Goal: Information Seeking & Learning: Find contact information

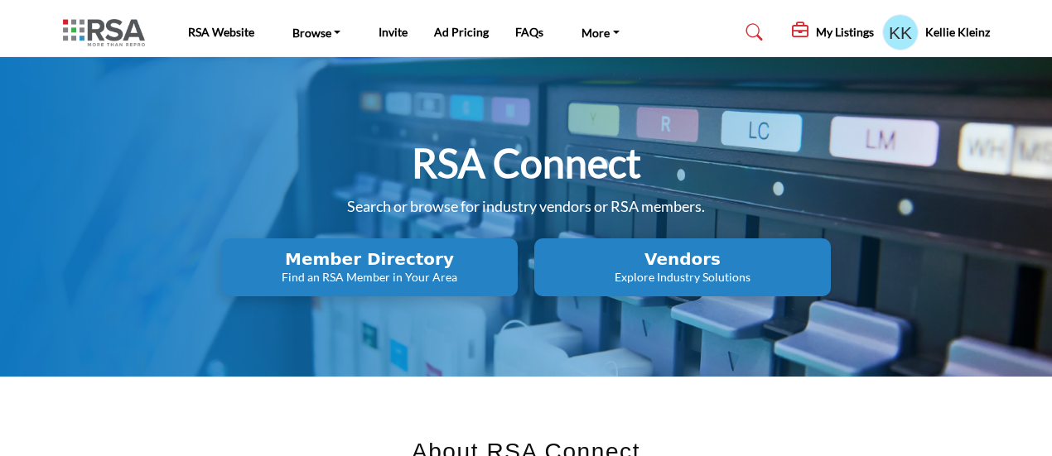
click at [311, 275] on p "Find an RSA Member in Your Area" at bounding box center [369, 277] width 287 height 17
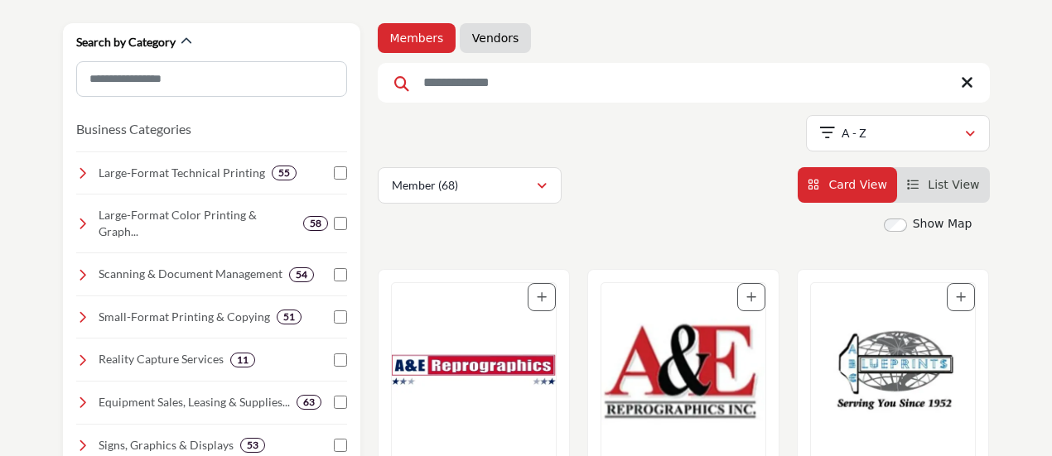
scroll to position [249, 0]
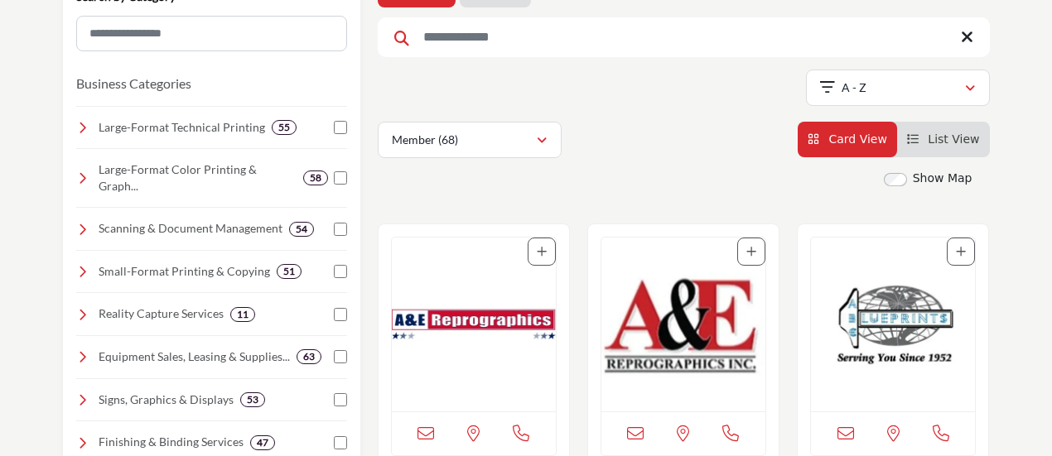
click at [916, 141] on icon "View List" at bounding box center [913, 139] width 12 height 12
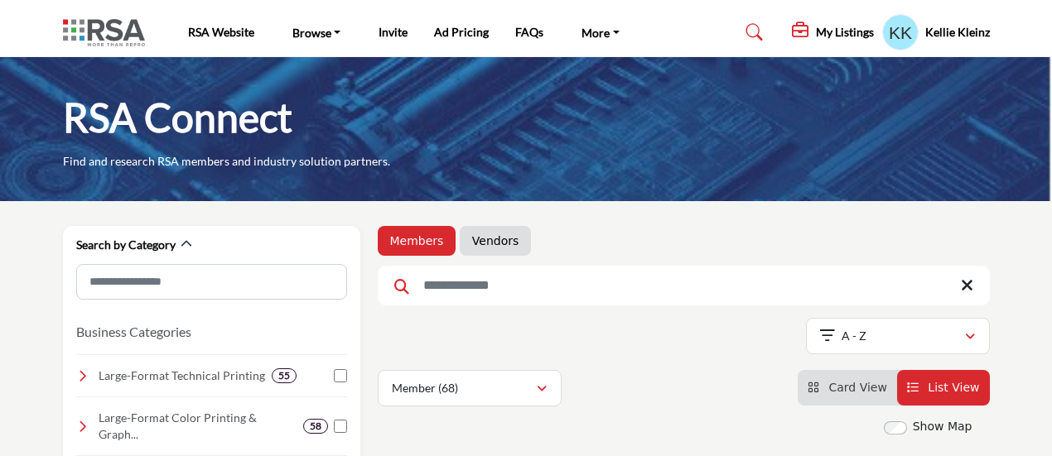
click at [842, 394] on span "Card View" at bounding box center [857, 387] width 58 height 13
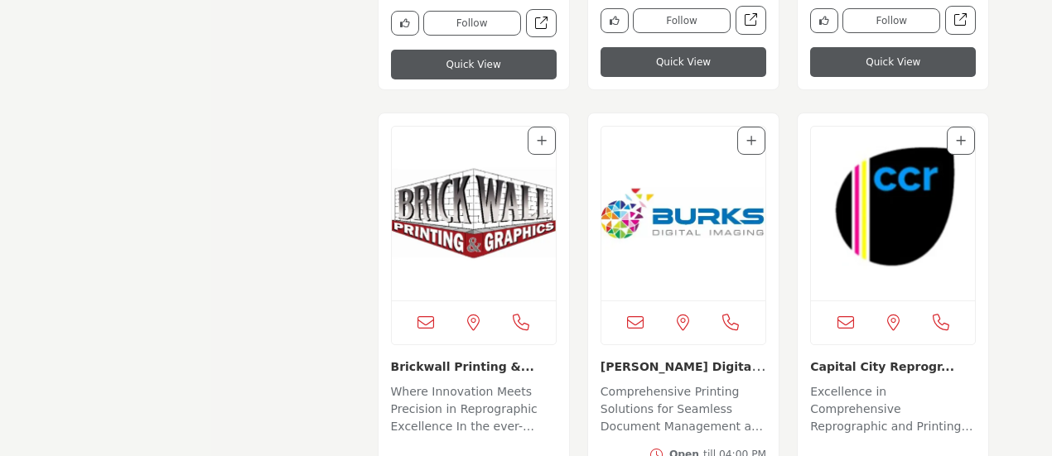
scroll to position [3231, 0]
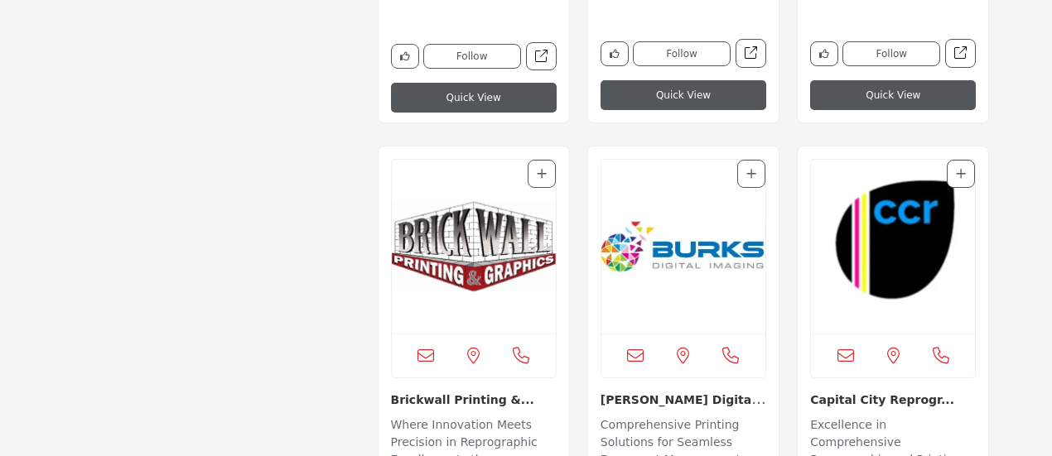
click at [915, 253] on img "Open Listing in new tab" at bounding box center [893, 247] width 164 height 174
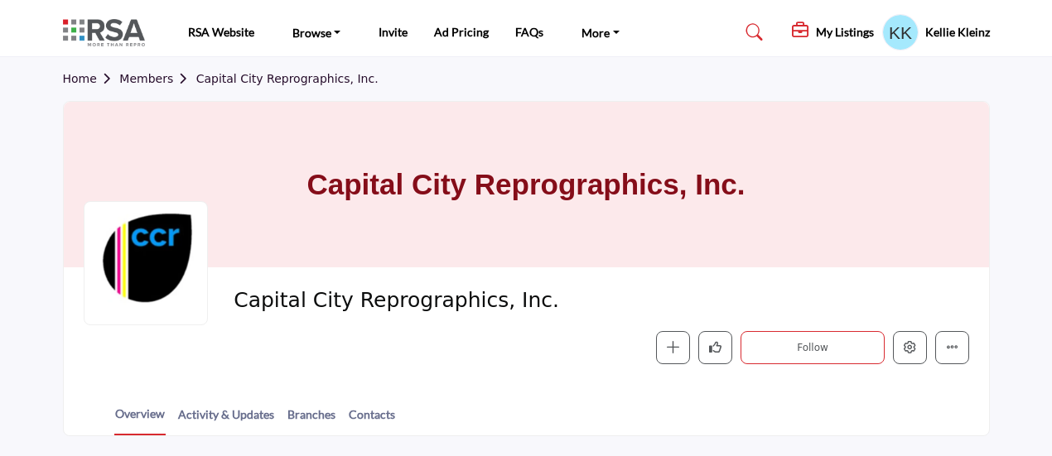
scroll to position [83, 0]
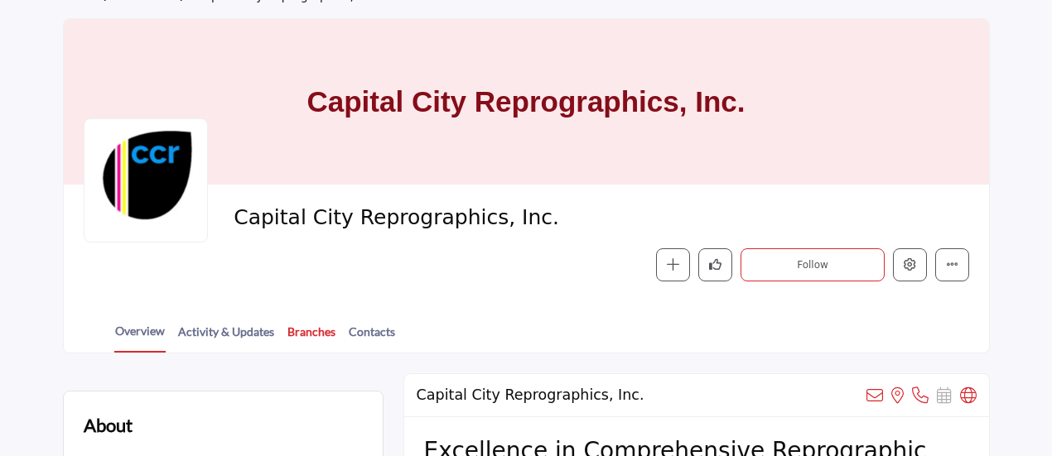
click at [304, 328] on link "Branches" at bounding box center [312, 337] width 50 height 29
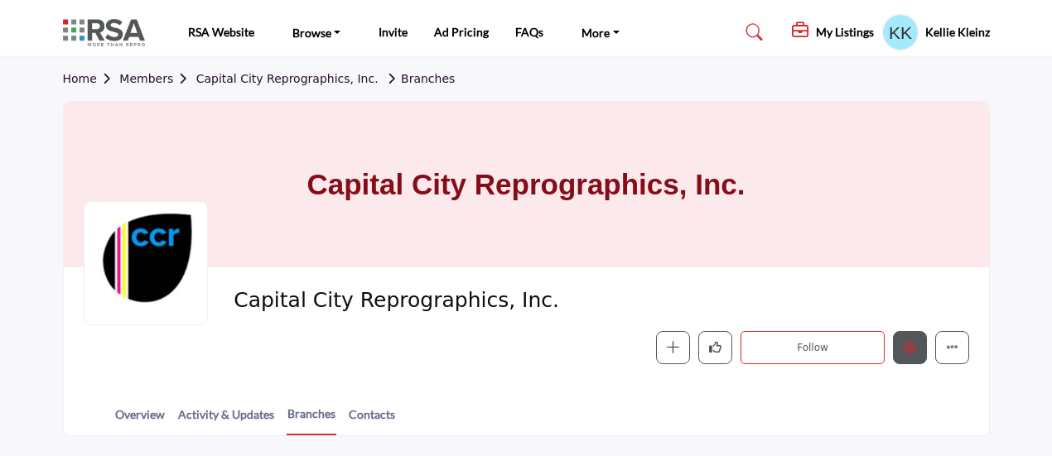
click at [914, 347] on icon "Edit company" at bounding box center [910, 347] width 12 height 12
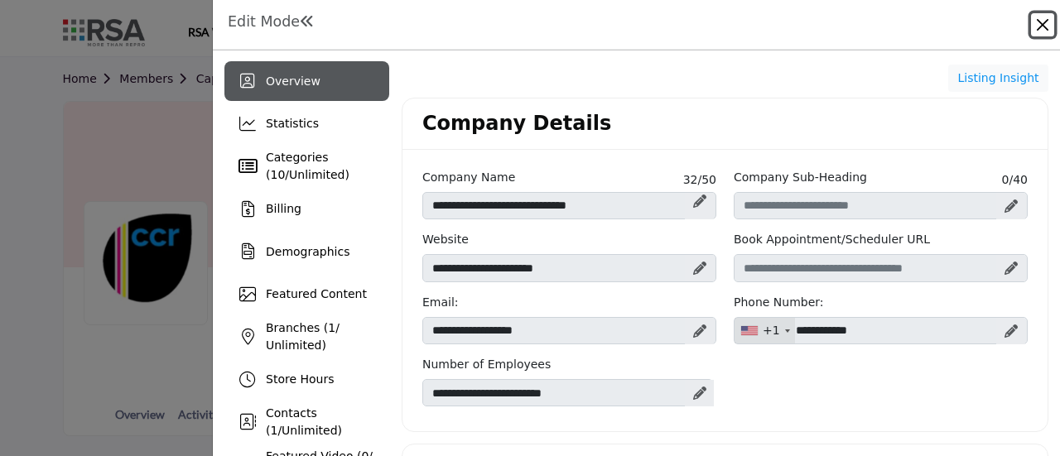
click at [1041, 22] on button "Close" at bounding box center [1042, 24] width 23 height 23
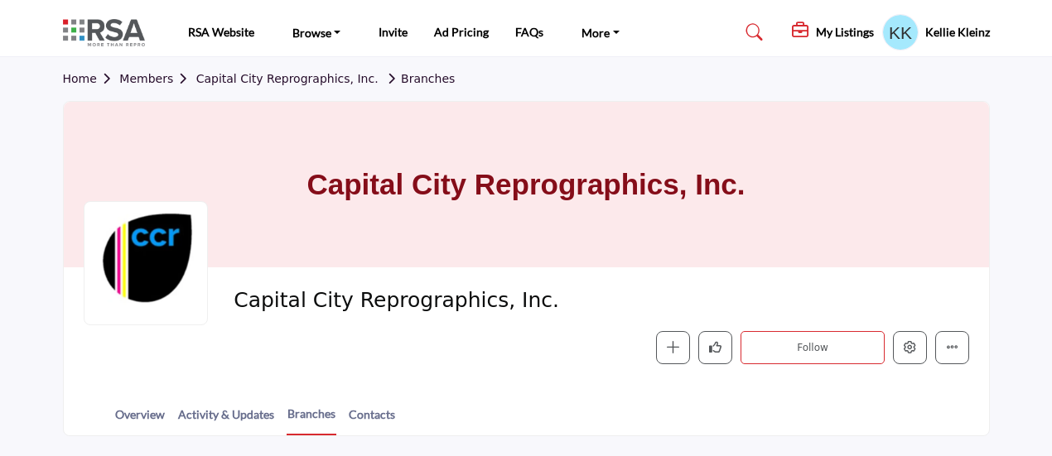
click at [140, 80] on link "Members" at bounding box center [157, 78] width 76 height 13
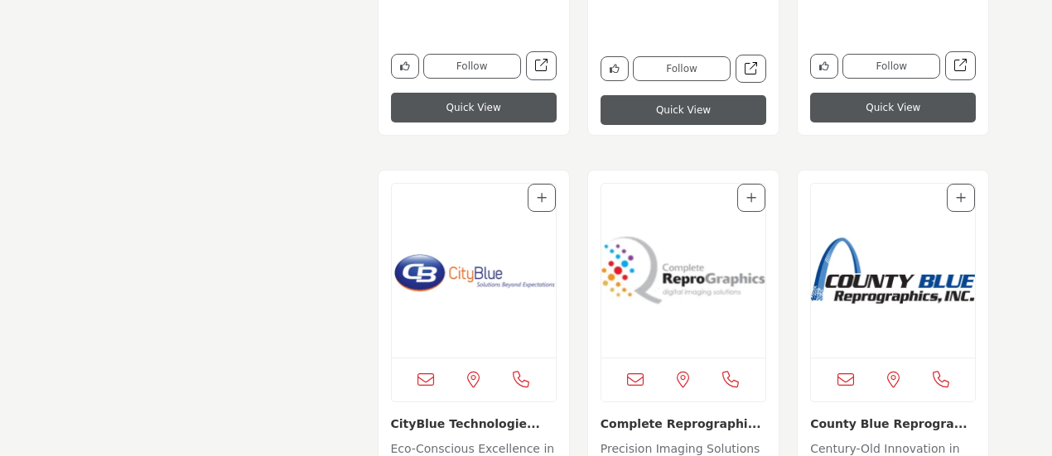
scroll to position [3728, 0]
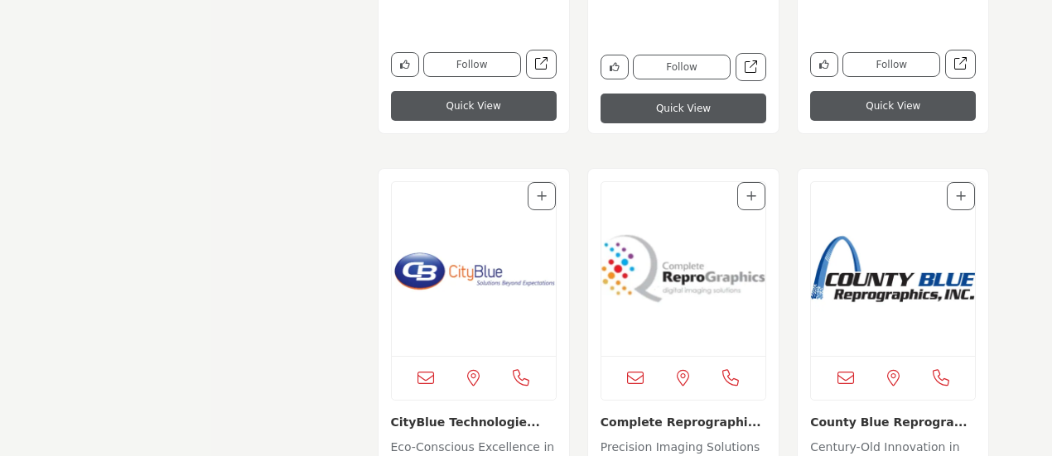
click at [466, 290] on img "Open Listing in new tab" at bounding box center [474, 269] width 164 height 174
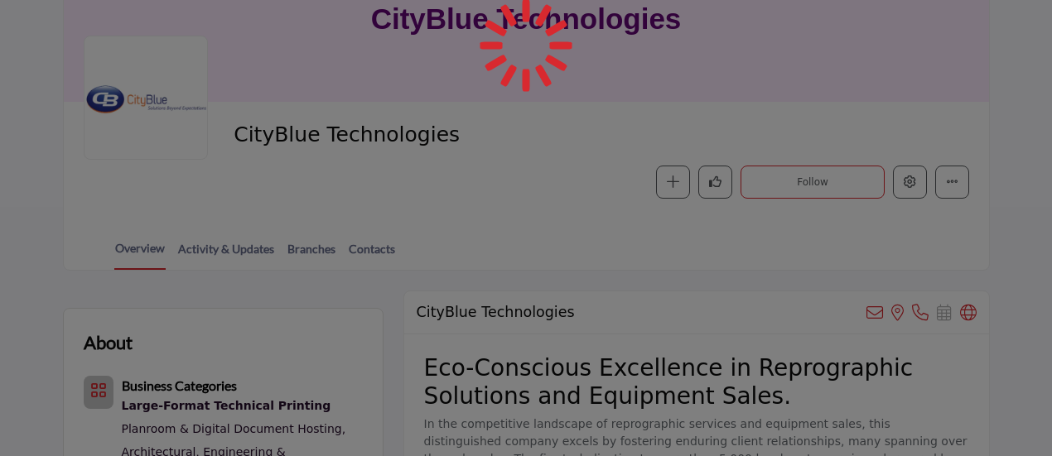
scroll to position [166, 0]
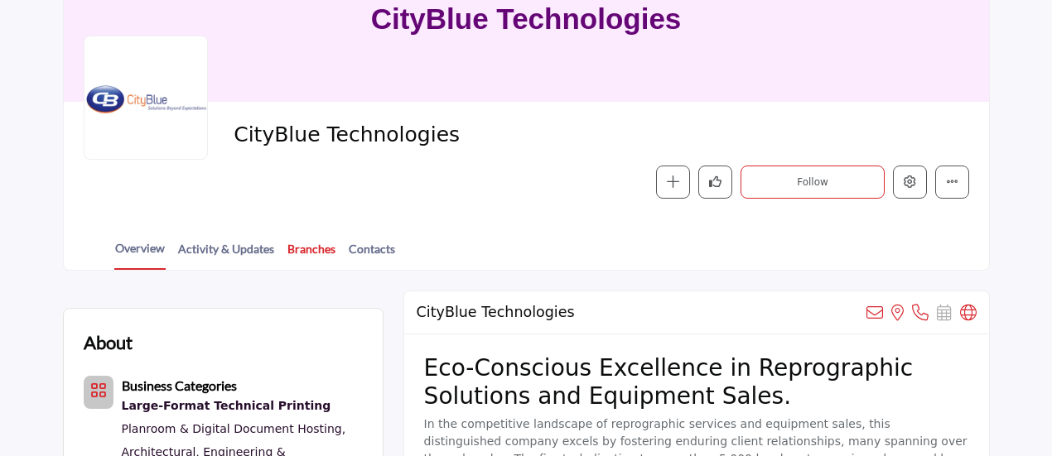
click at [317, 250] on link "Branches" at bounding box center [312, 254] width 50 height 29
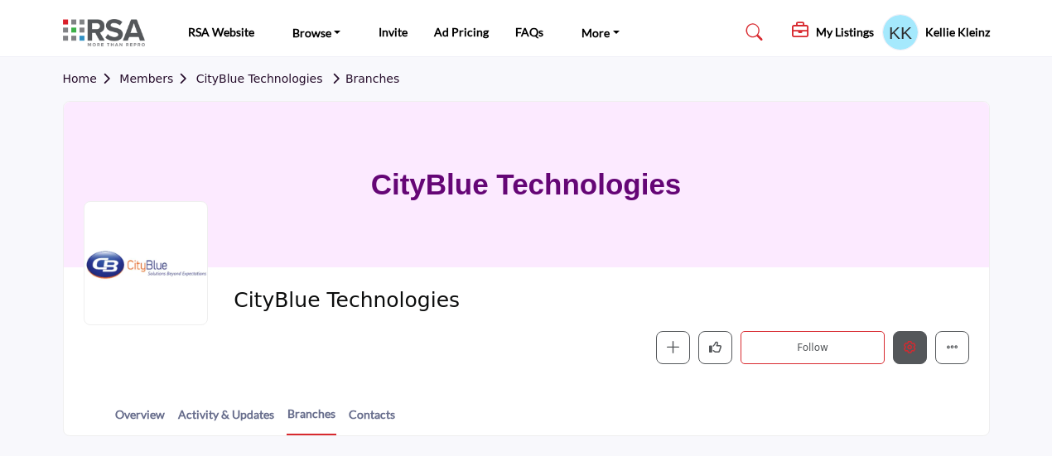
click at [916, 350] on icon "Edit company" at bounding box center [910, 347] width 12 height 12
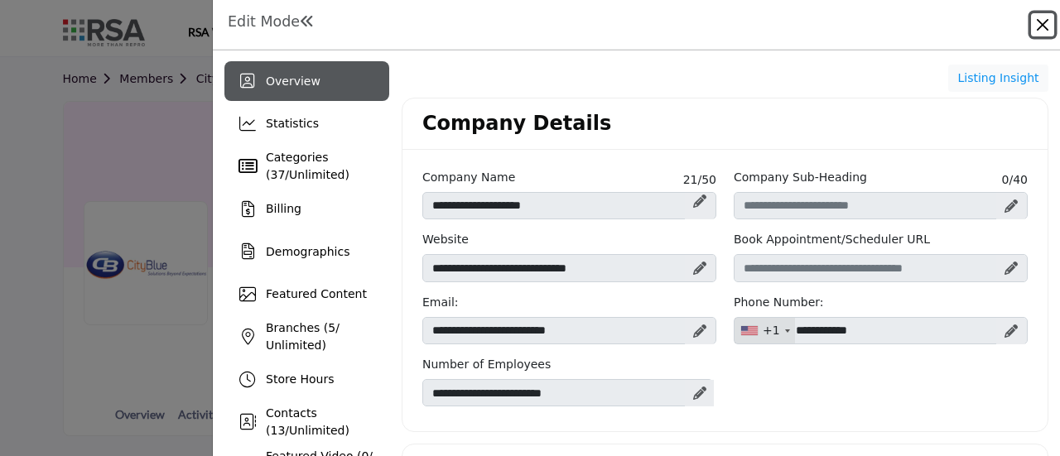
click at [1045, 27] on button "Close" at bounding box center [1042, 24] width 23 height 23
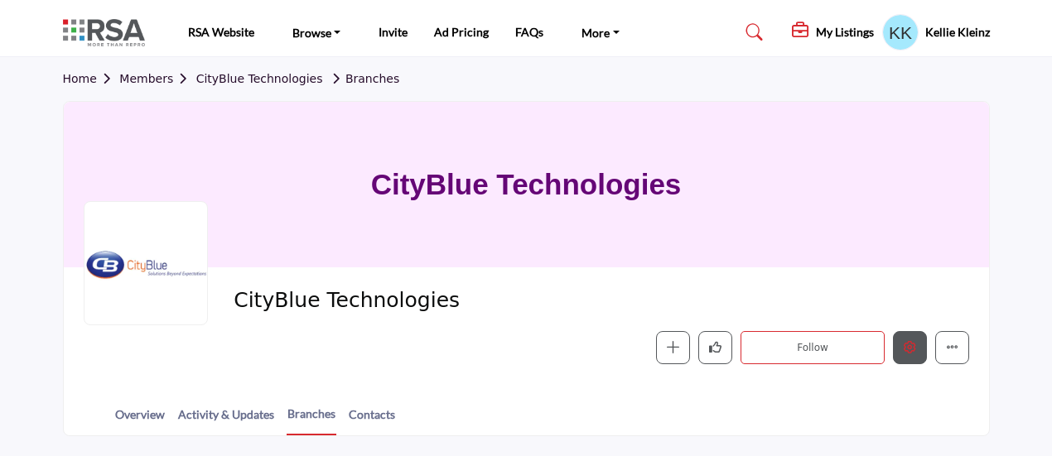
click at [920, 345] on button "Edit company" at bounding box center [910, 348] width 34 height 34
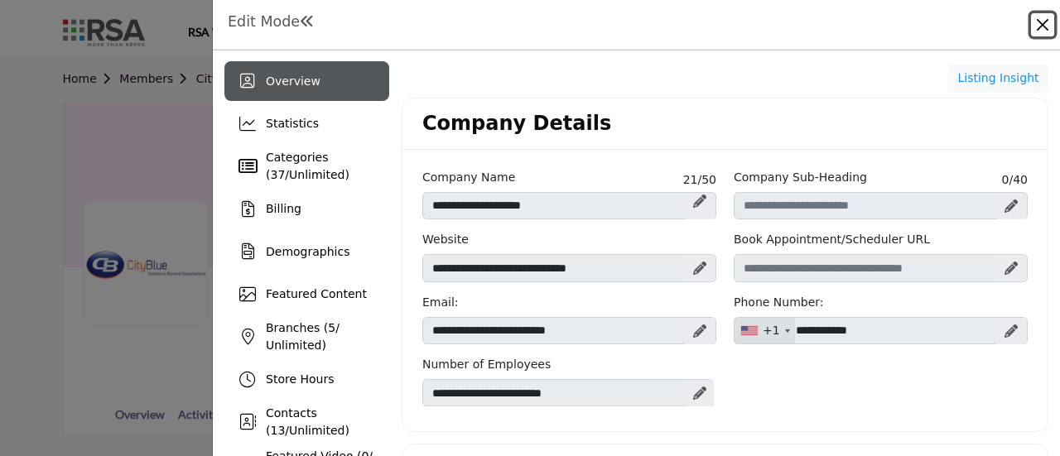
click at [1045, 23] on button "Close" at bounding box center [1042, 24] width 23 height 23
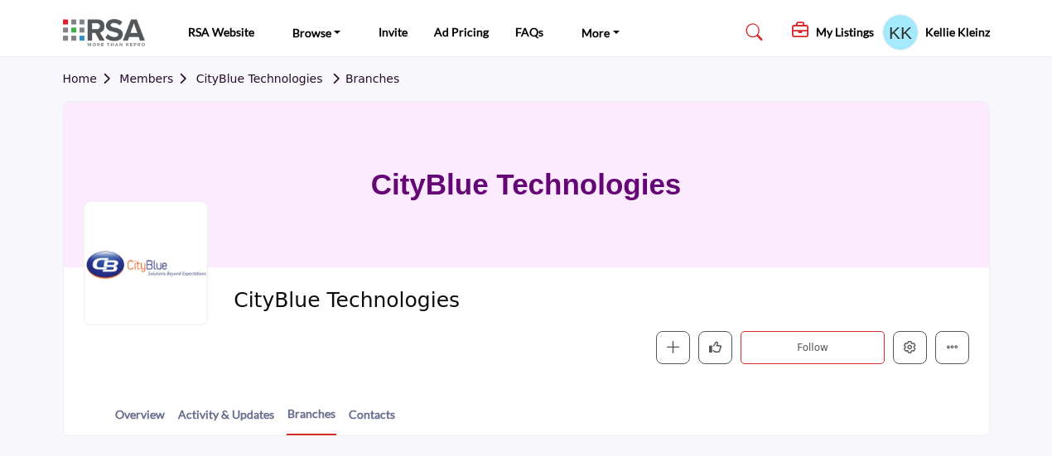
click at [138, 74] on link "Members" at bounding box center [157, 78] width 76 height 13
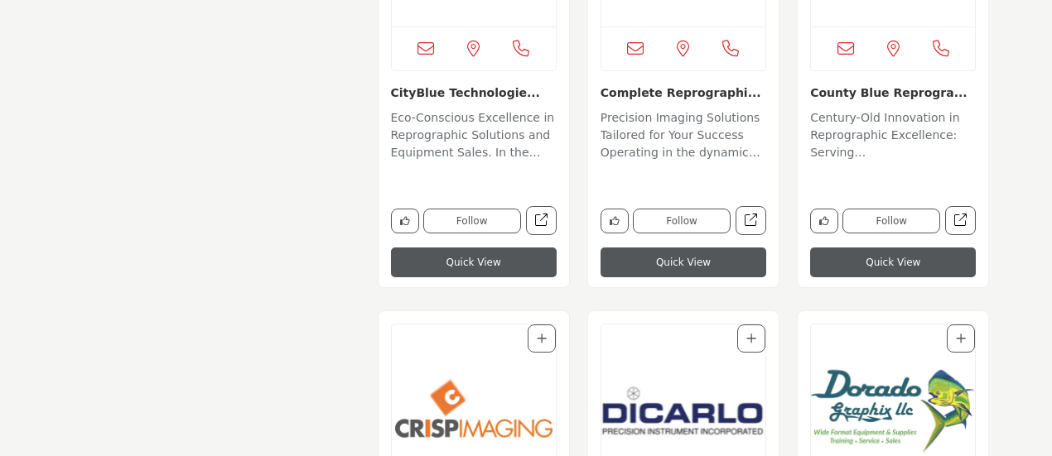
scroll to position [4059, 0]
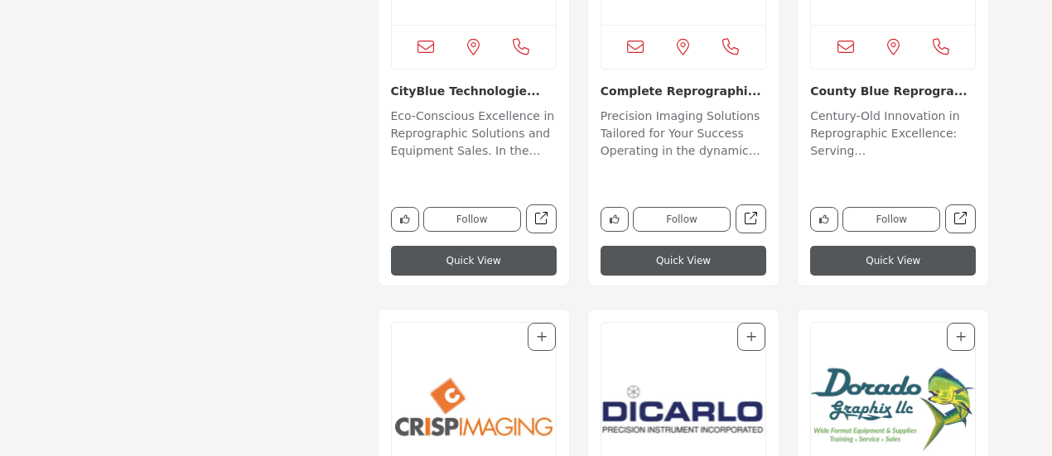
click at [460, 385] on img "Open Listing in new tab" at bounding box center [474, 410] width 164 height 174
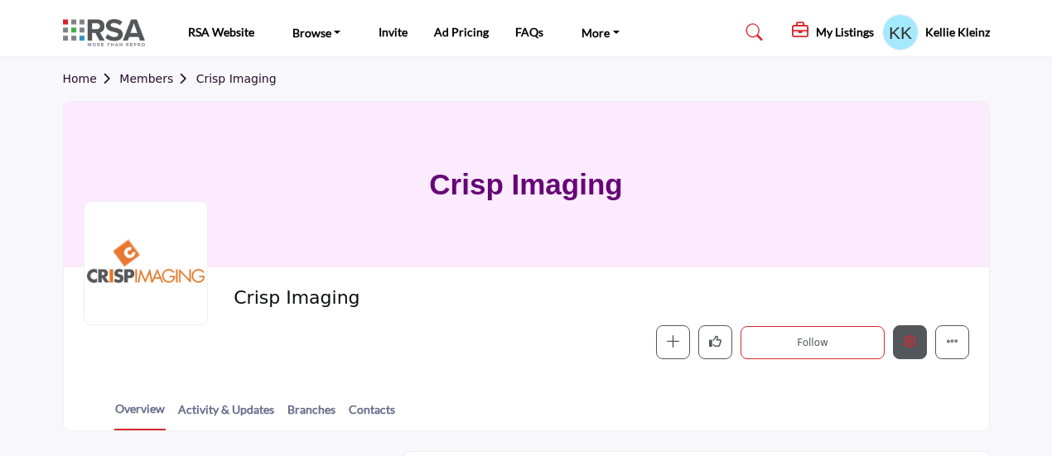
click at [906, 343] on icon "Edit company" at bounding box center [910, 342] width 12 height 12
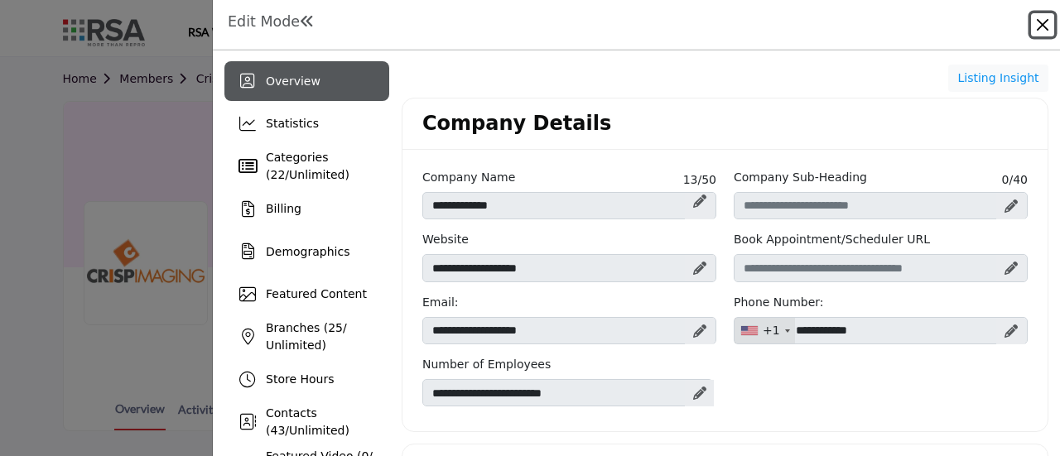
click at [1045, 24] on button "Close" at bounding box center [1042, 24] width 23 height 23
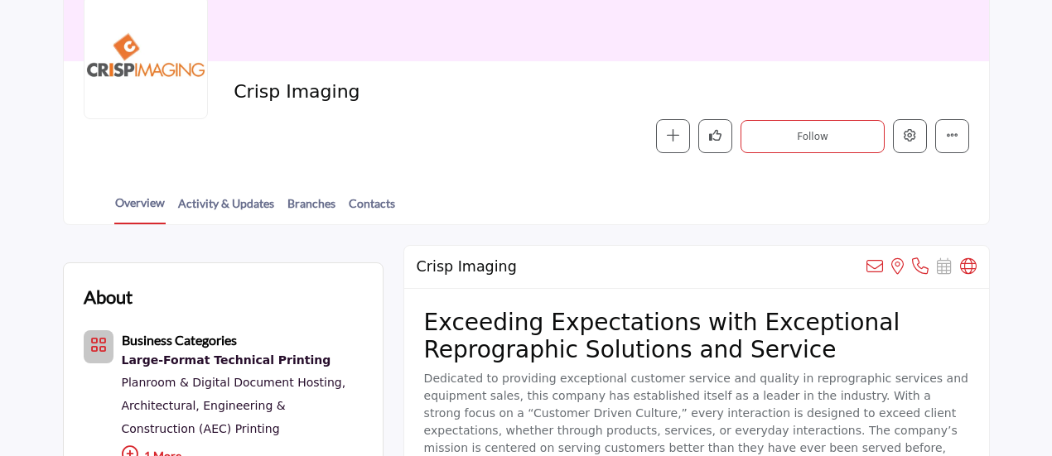
scroll to position [249, 0]
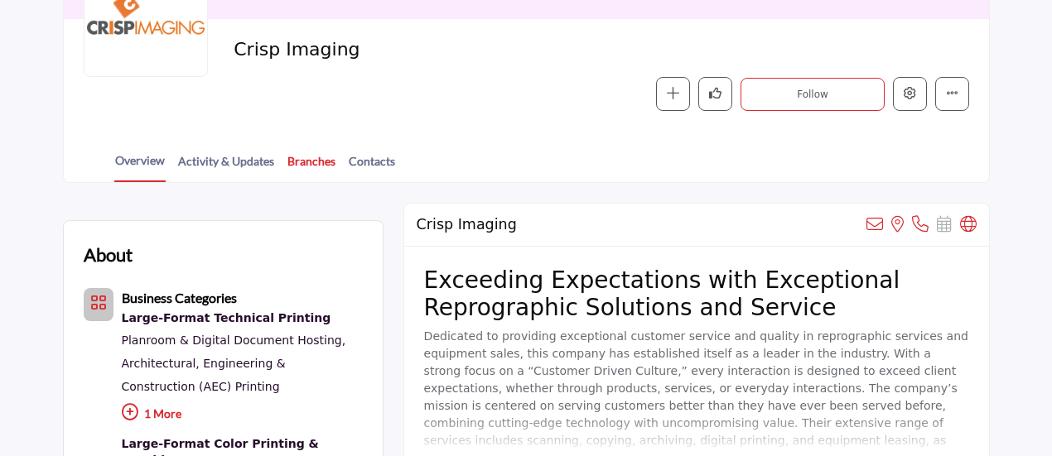
click at [316, 162] on link "Branches" at bounding box center [312, 166] width 50 height 29
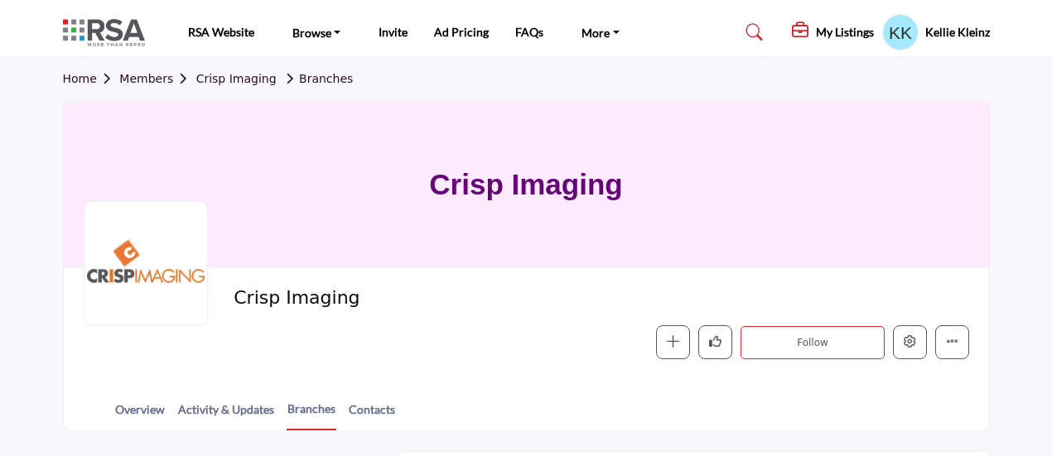
click at [128, 80] on link "Members" at bounding box center [157, 78] width 76 height 13
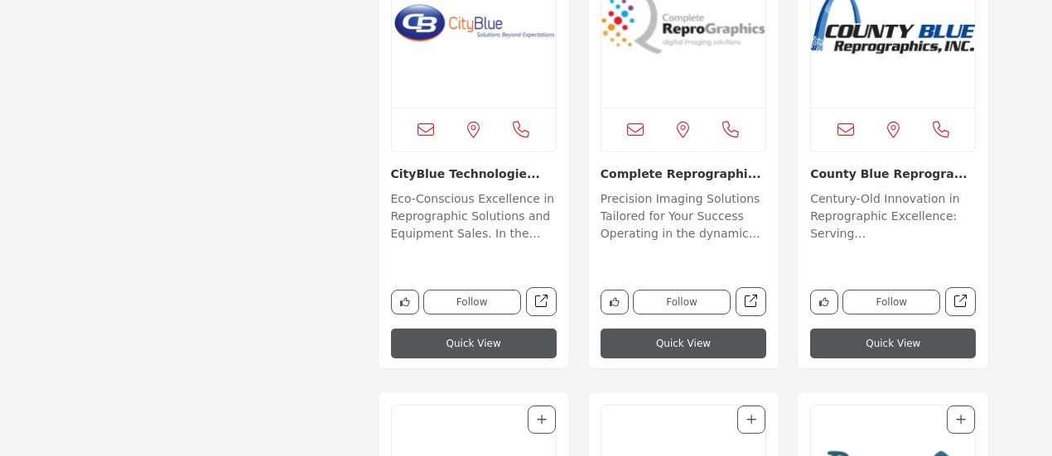
scroll to position [3894, 0]
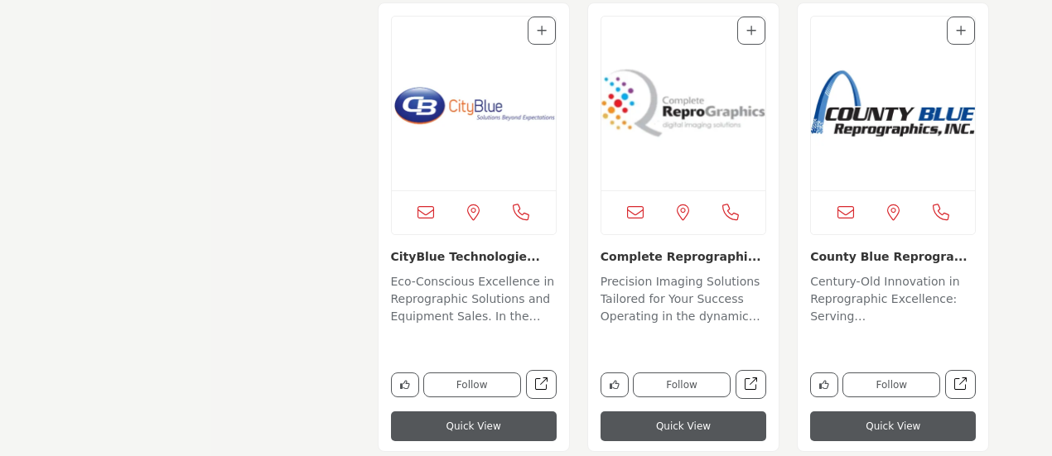
click at [676, 113] on img "Open Listing in new tab" at bounding box center [683, 104] width 164 height 174
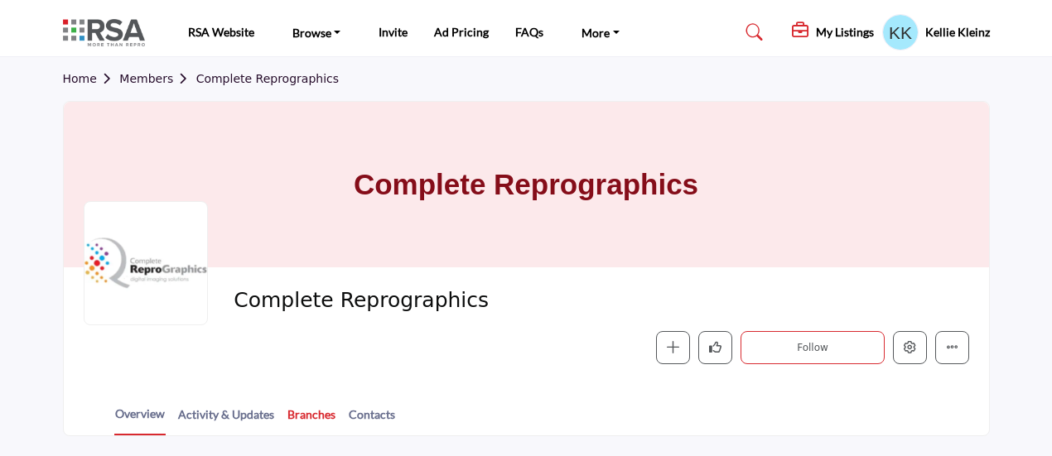
click at [305, 413] on link "Branches" at bounding box center [312, 420] width 50 height 29
click at [913, 349] on icon "Edit company" at bounding box center [910, 347] width 12 height 12
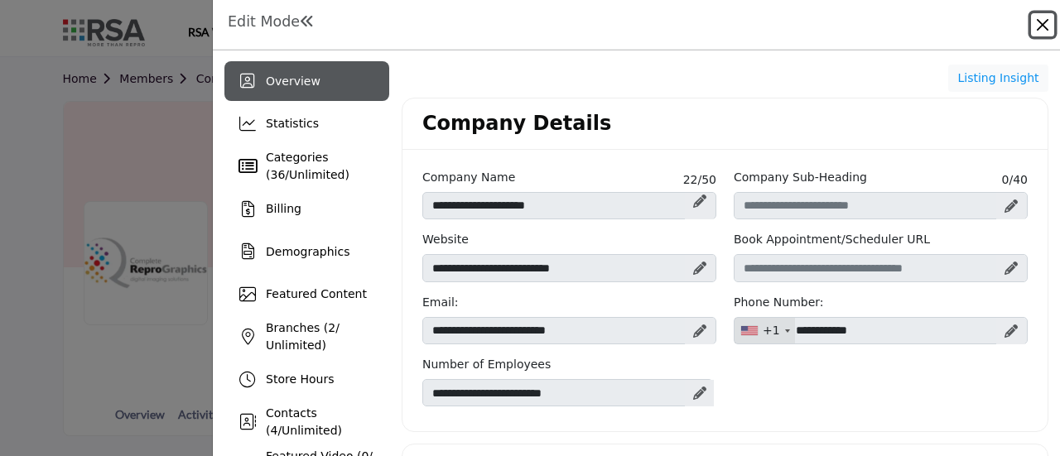
click at [1043, 22] on button "Close" at bounding box center [1042, 24] width 23 height 23
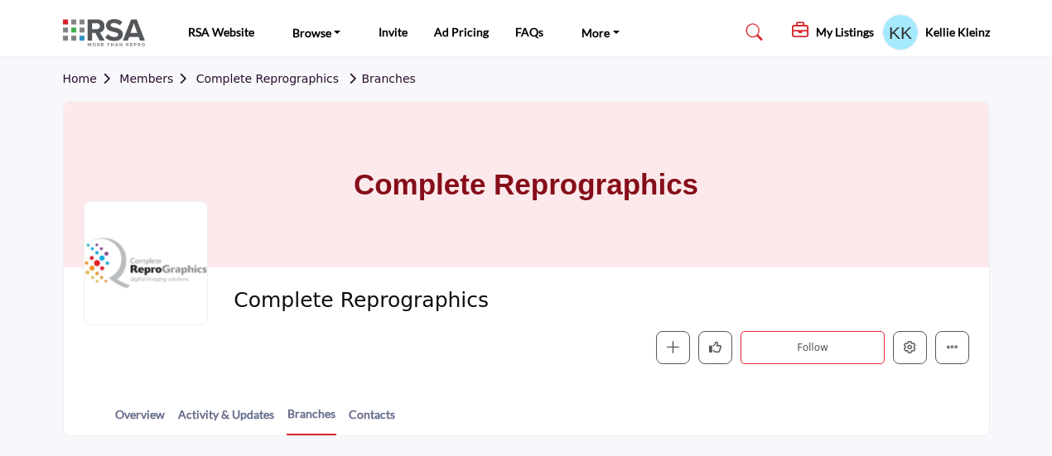
click at [131, 78] on link "Members" at bounding box center [157, 78] width 76 height 13
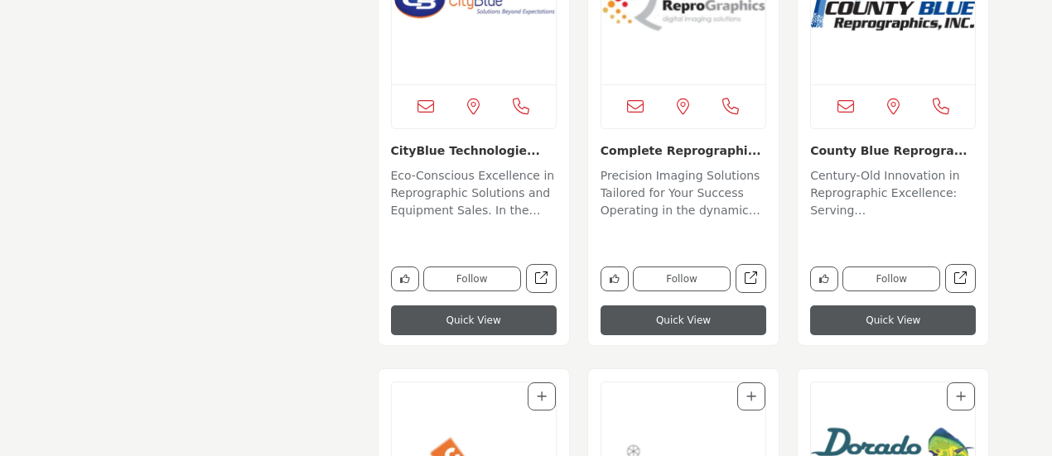
scroll to position [3977, 0]
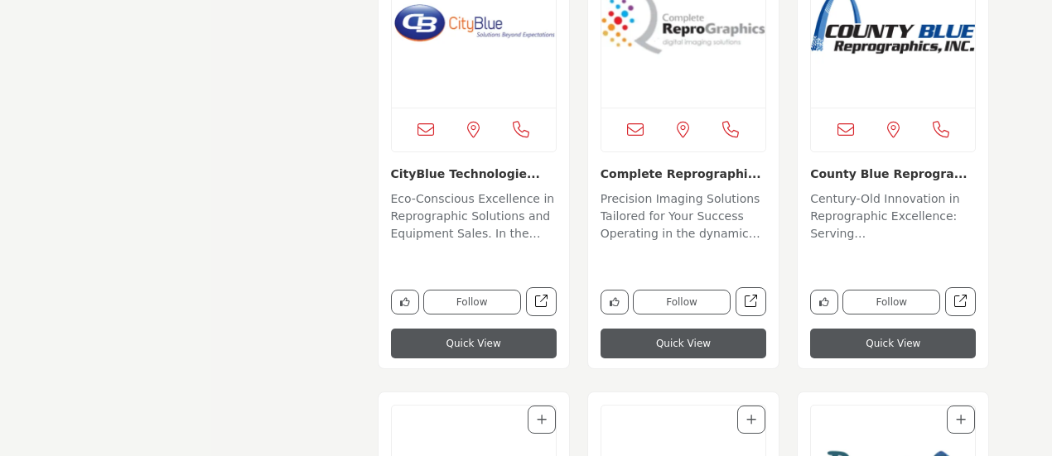
click at [868, 31] on img "Open Listing in new tab" at bounding box center [893, 21] width 164 height 174
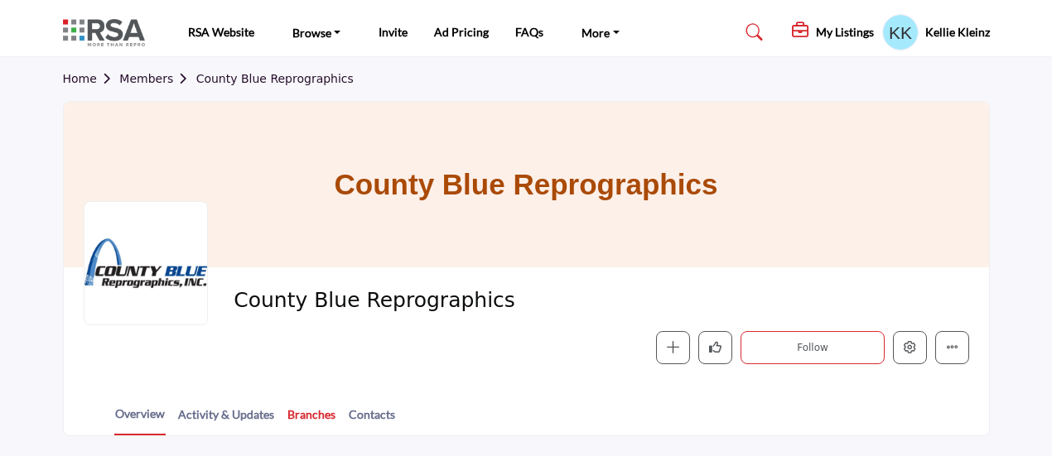
click at [290, 410] on link "Branches" at bounding box center [312, 420] width 50 height 29
click at [912, 354] on button "Edit company" at bounding box center [910, 348] width 34 height 34
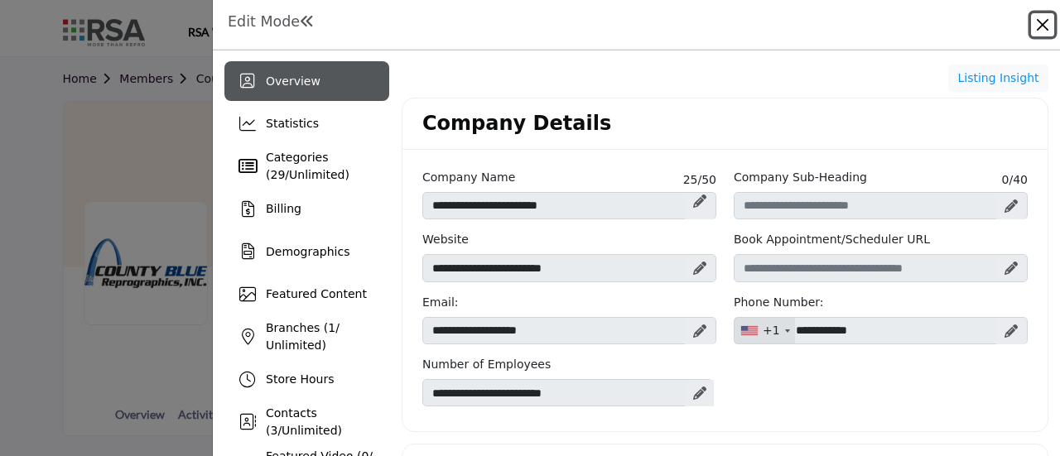
click at [1046, 19] on button "Close" at bounding box center [1042, 24] width 23 height 23
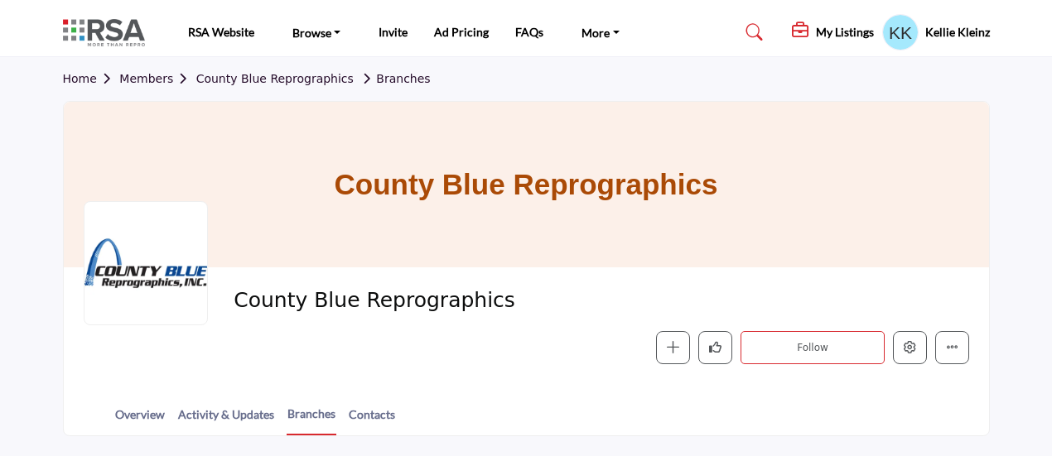
click at [139, 80] on link "Members" at bounding box center [157, 78] width 76 height 13
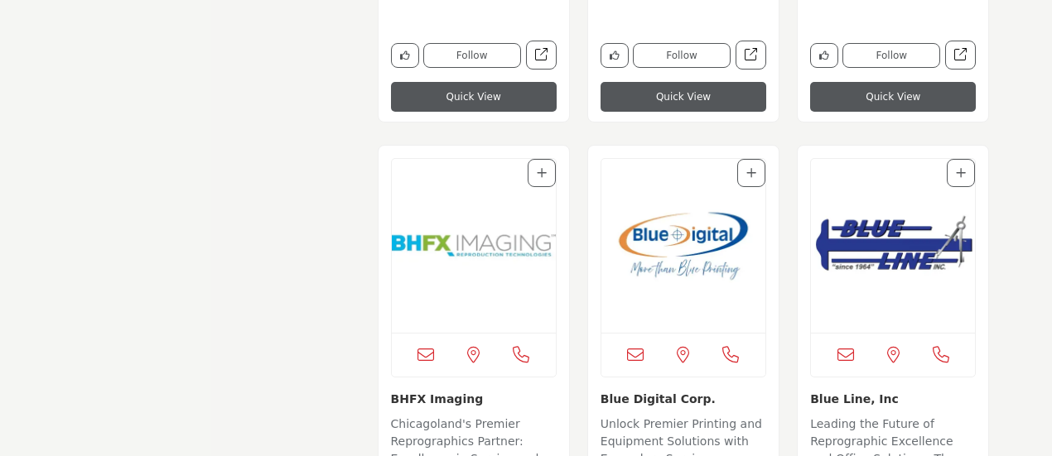
scroll to position [2320, 0]
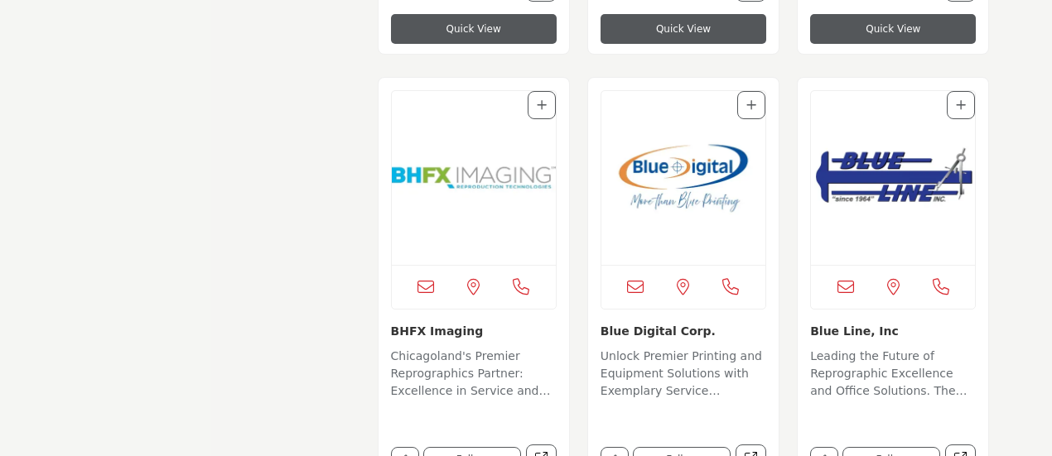
click at [890, 171] on img "Open Listing in new tab" at bounding box center [893, 178] width 164 height 174
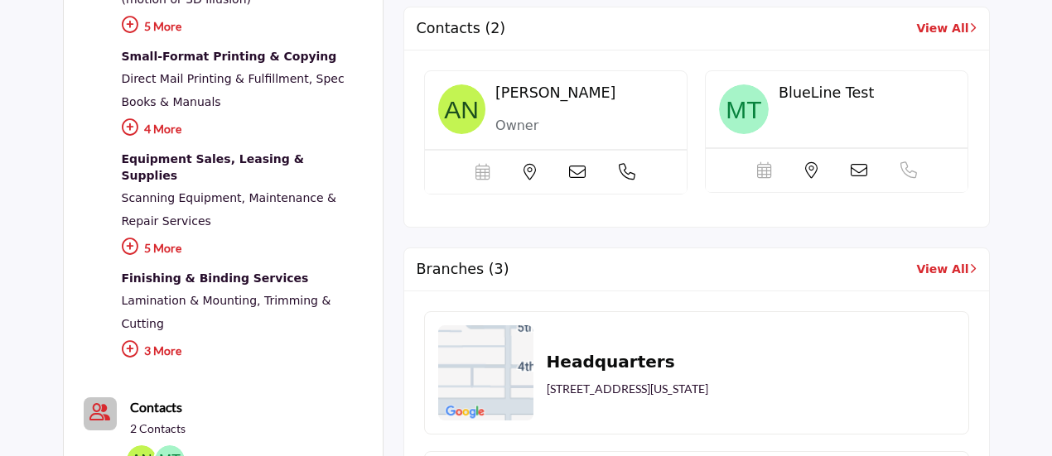
scroll to position [613, 0]
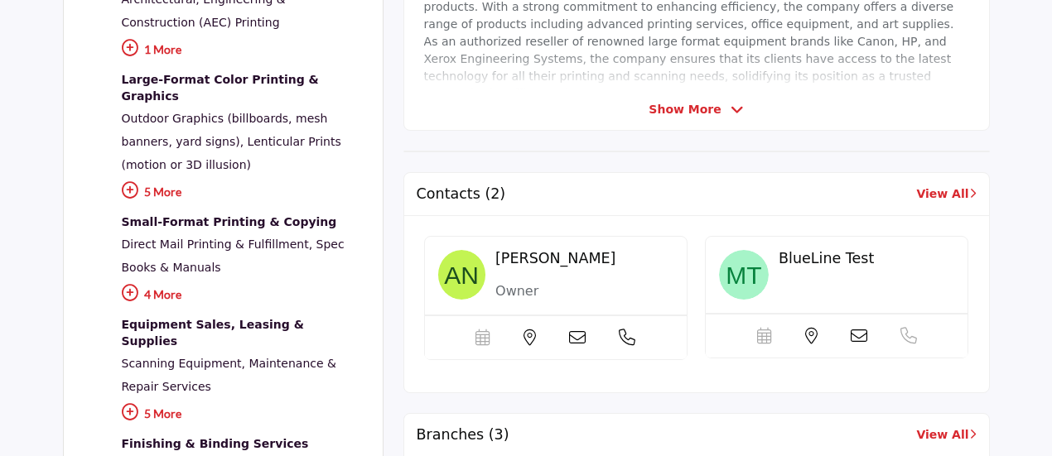
click at [935, 193] on link "View All" at bounding box center [946, 194] width 60 height 17
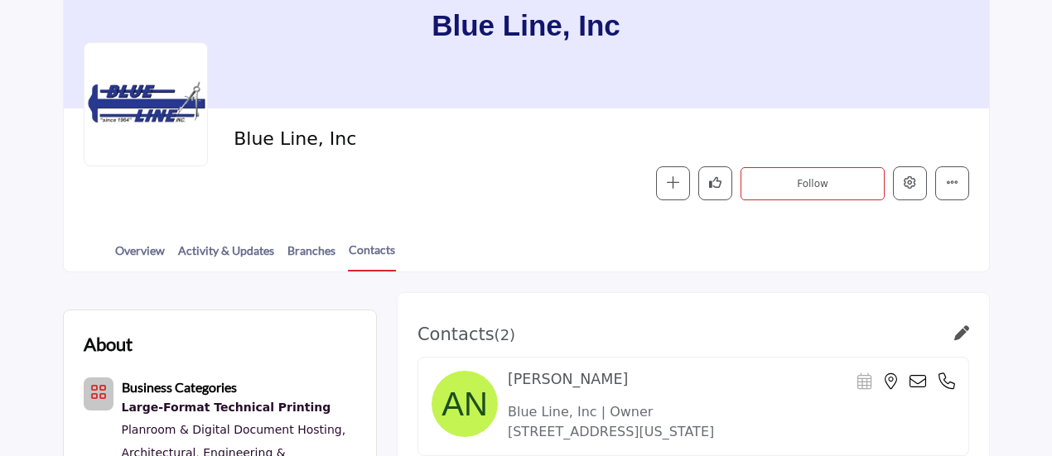
scroll to position [166, 0]
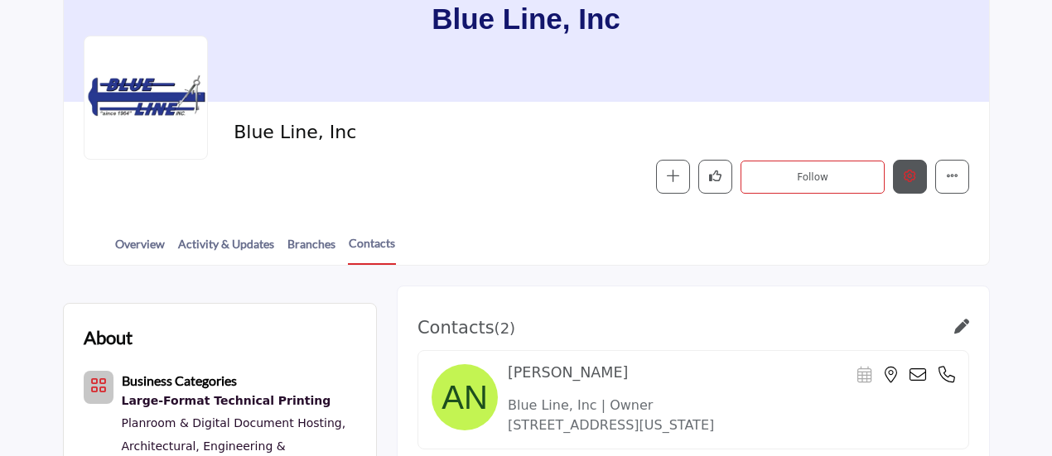
click at [912, 178] on icon "Edit company" at bounding box center [910, 176] width 12 height 12
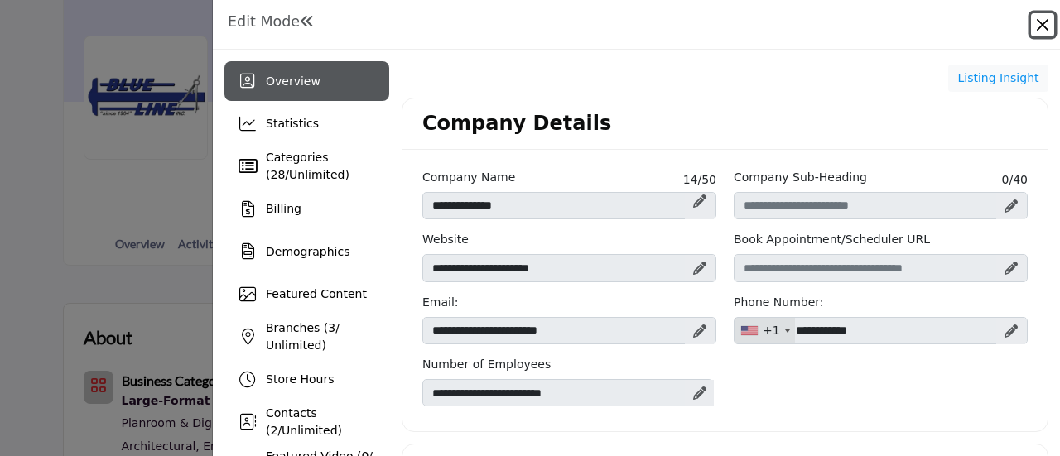
click at [1043, 22] on button "Close" at bounding box center [1042, 24] width 23 height 23
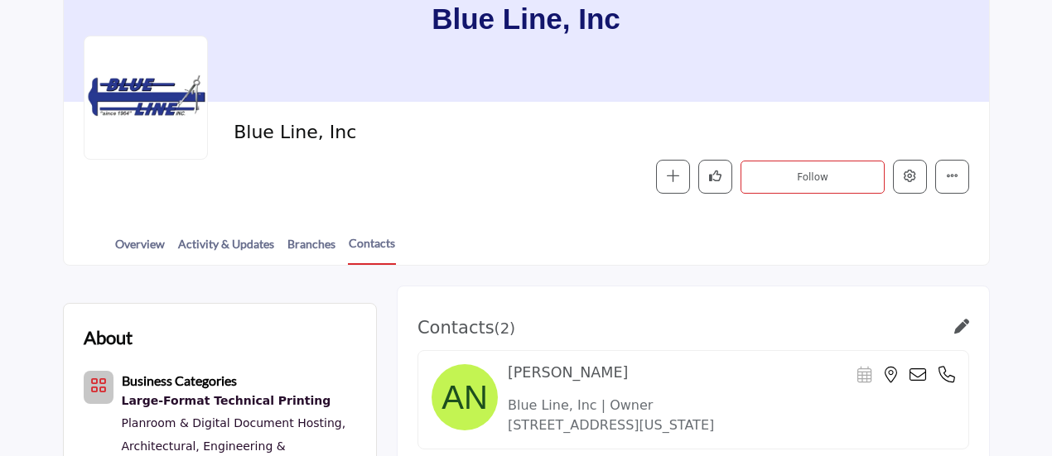
scroll to position [249, 0]
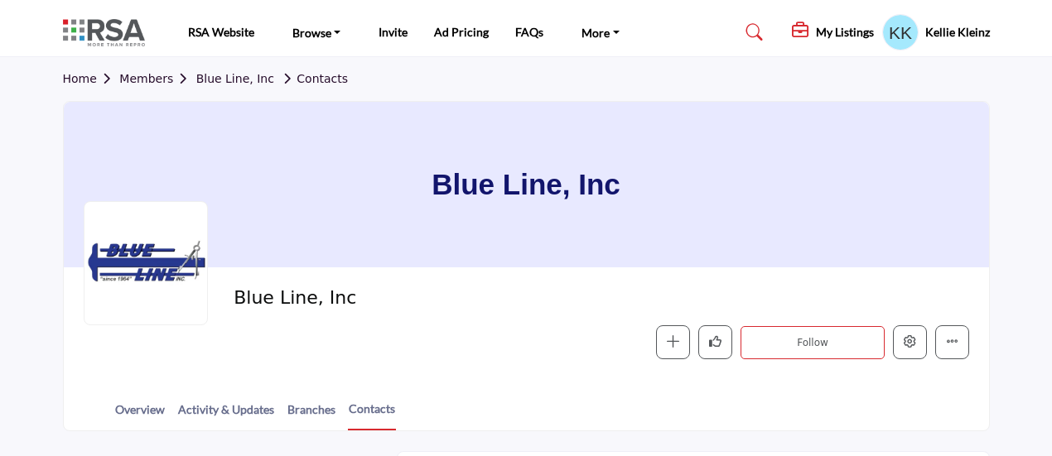
click at [144, 76] on link "Members" at bounding box center [157, 78] width 76 height 13
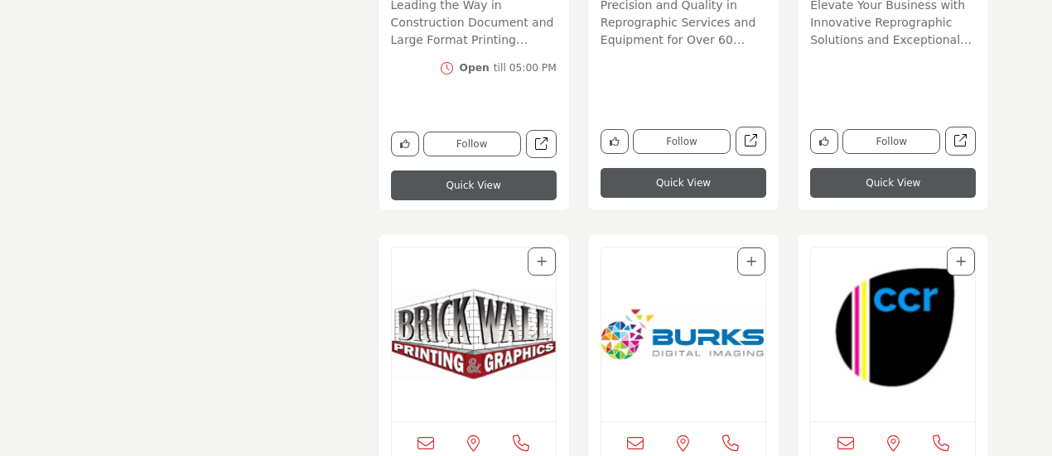
scroll to position [3148, 0]
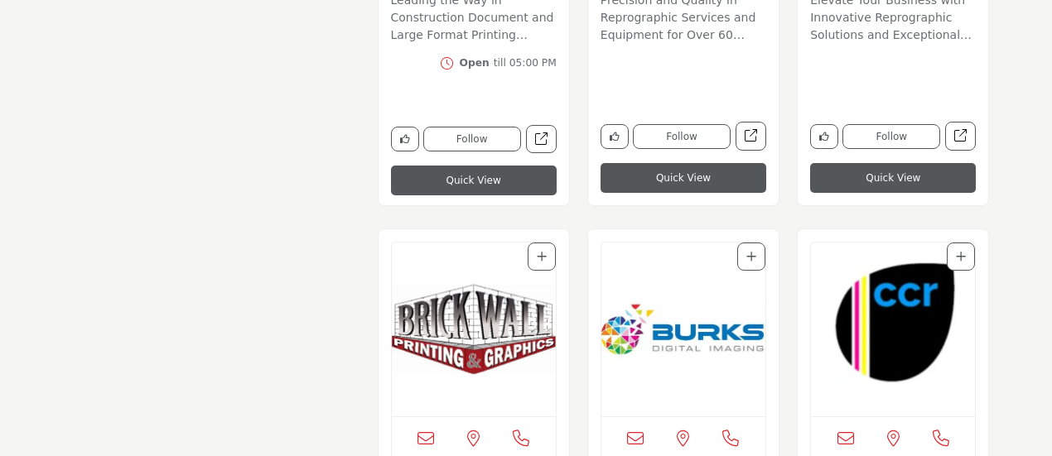
click at [676, 343] on img "Open Listing in new tab" at bounding box center [683, 330] width 164 height 174
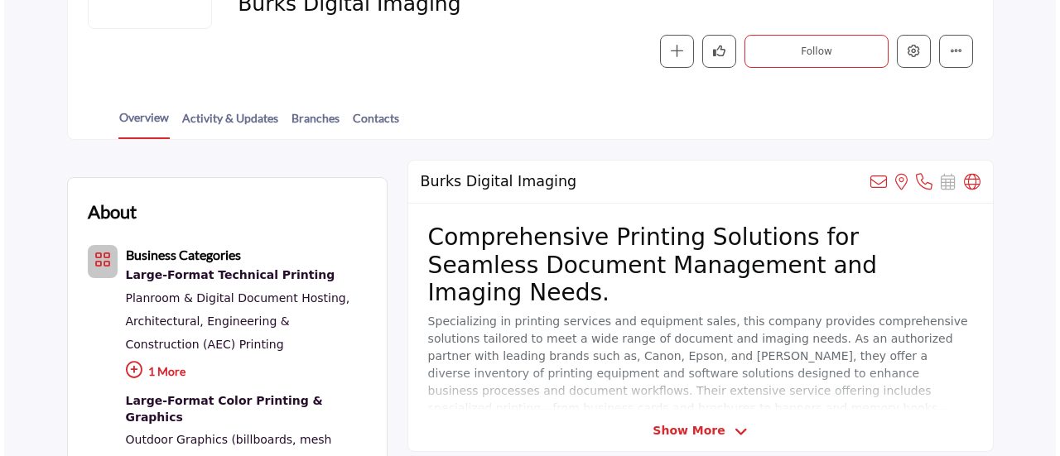
scroll to position [249, 0]
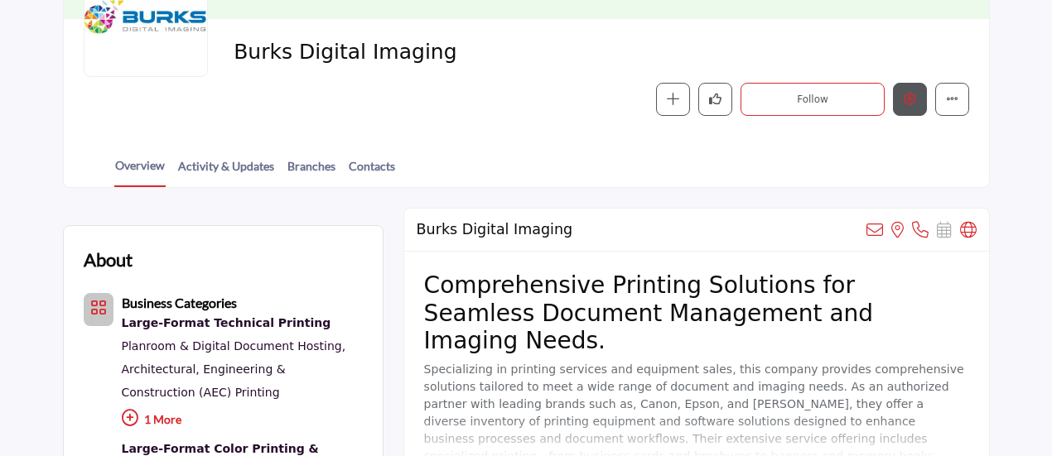
click at [906, 99] on icon "Edit company" at bounding box center [910, 99] width 12 height 12
